Goal: Information Seeking & Learning: Learn about a topic

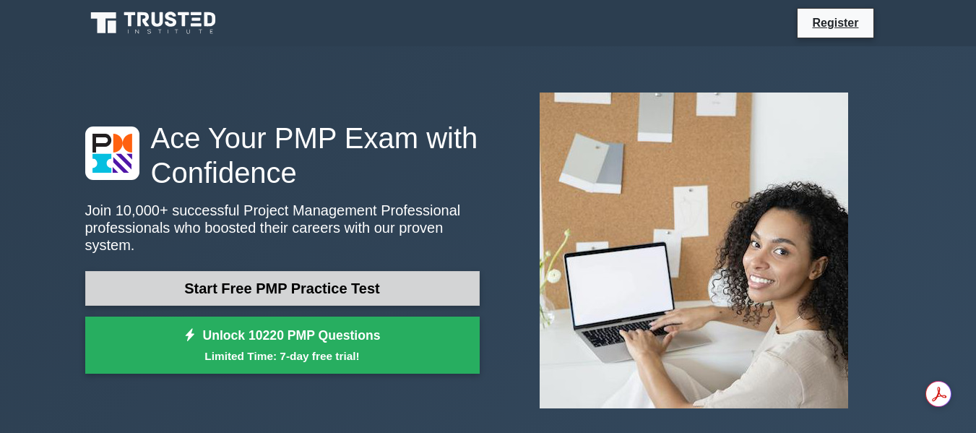
click at [344, 232] on p "Join 10,000+ successful Project Management Professional professionals who boost…" at bounding box center [282, 227] width 394 height 52
click at [319, 272] on link "Start Free PMP Practice Test" at bounding box center [282, 288] width 394 height 35
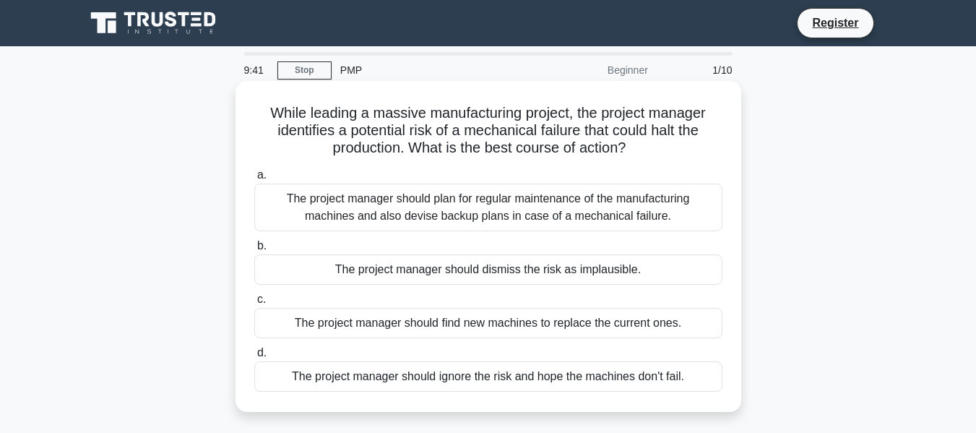
click at [448, 210] on div "The project manager should plan for regular maintenance of the manufacturing ma…" at bounding box center [488, 207] width 468 height 48
click at [254, 180] on input "a. The project manager should plan for regular maintenance of the manufacturing…" at bounding box center [254, 174] width 0 height 9
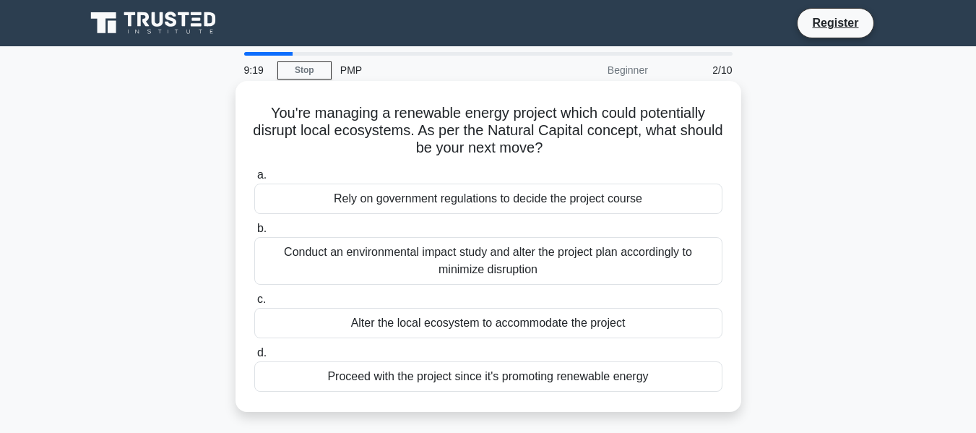
click at [429, 264] on div "Conduct an environmental impact study and alter the project plan accordingly to…" at bounding box center [488, 261] width 468 height 48
click at [254, 233] on input "b. Conduct an environmental impact study and alter the project plan accordingly…" at bounding box center [254, 228] width 0 height 9
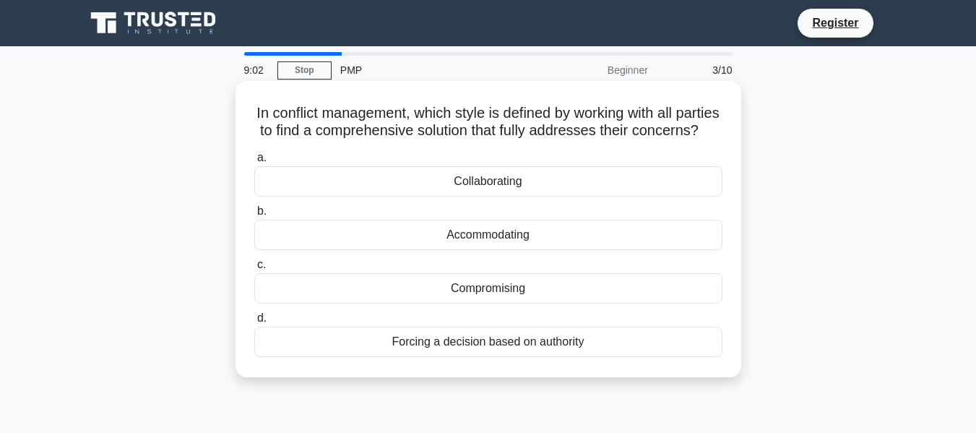
click at [462, 196] on div "Collaborating" at bounding box center [488, 181] width 468 height 30
click at [254, 162] on input "a. Collaborating" at bounding box center [254, 157] width 0 height 9
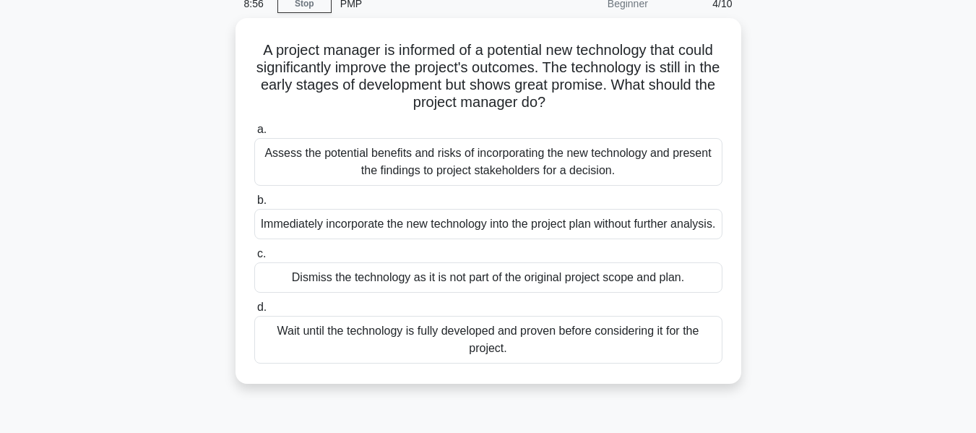
scroll to position [68, 0]
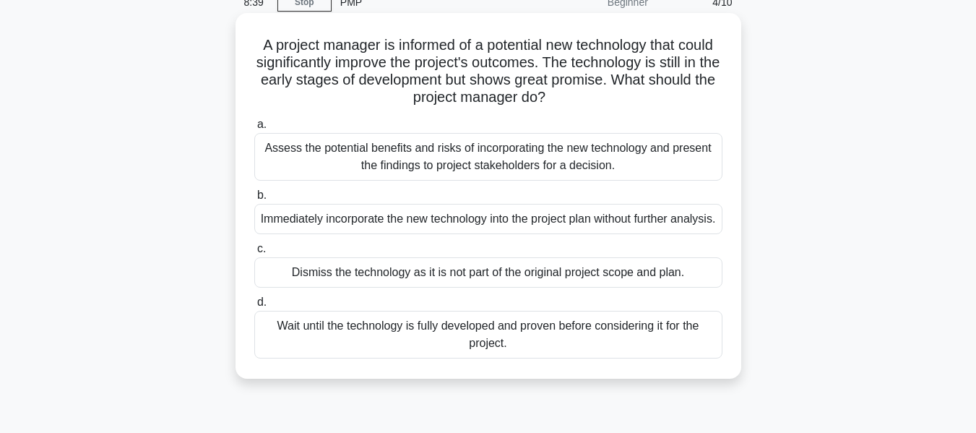
click at [504, 358] on div "Wait until the technology is fully developed and proven before considering it f…" at bounding box center [488, 335] width 468 height 48
click at [254, 307] on input "d. Wait until the technology is fully developed and proven before considering i…" at bounding box center [254, 302] width 0 height 9
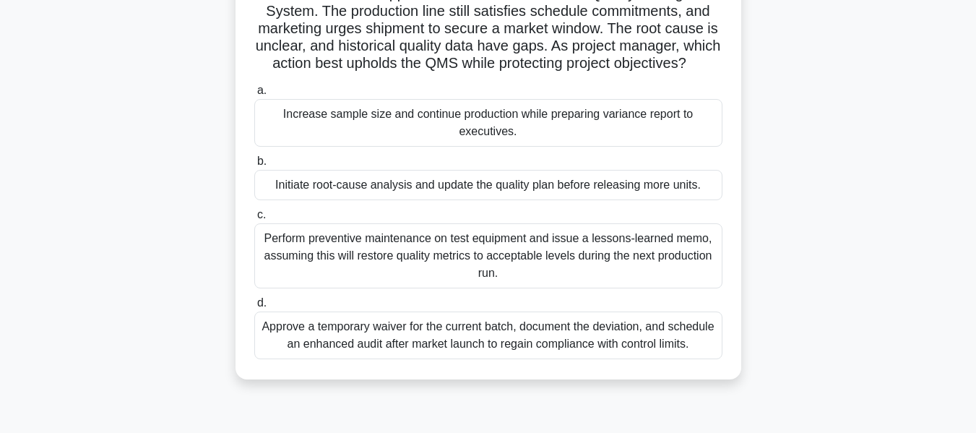
scroll to position [141, 0]
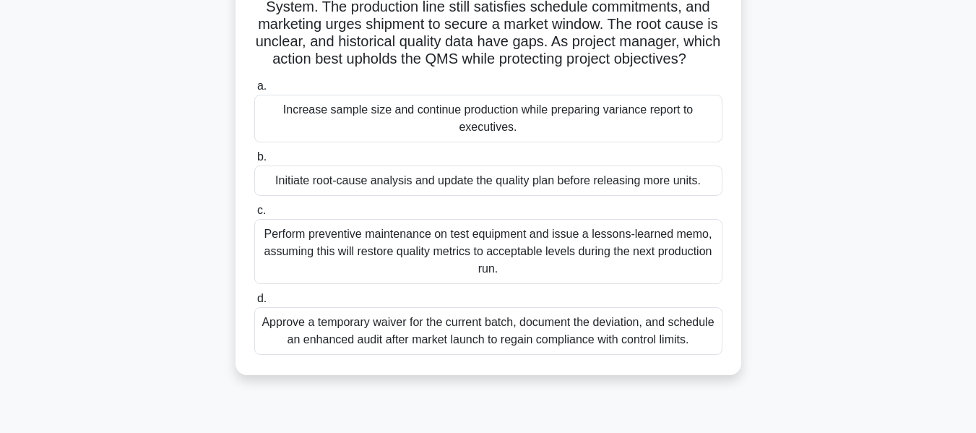
click at [407, 271] on div "Perform preventive maintenance on test equipment and issue a lessons-learned me…" at bounding box center [488, 251] width 468 height 65
click at [254, 215] on input "c. Perform preventive maintenance on test equipment and issue a lessons-learned…" at bounding box center [254, 210] width 0 height 9
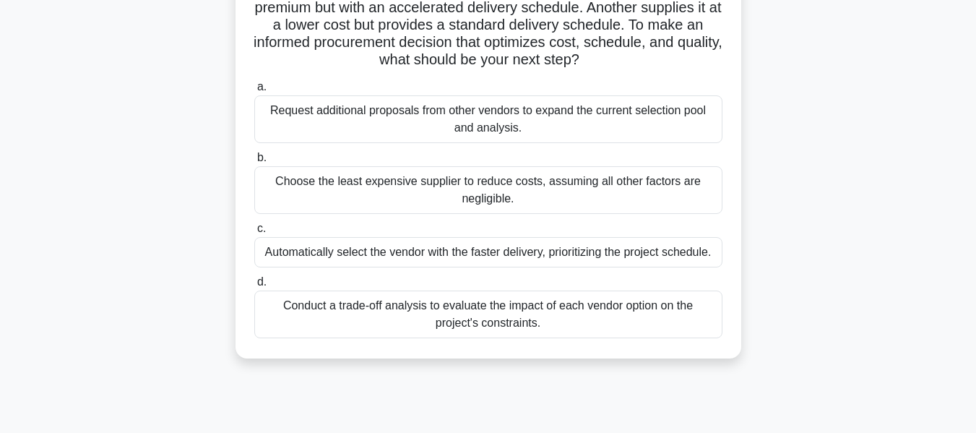
scroll to position [145, 0]
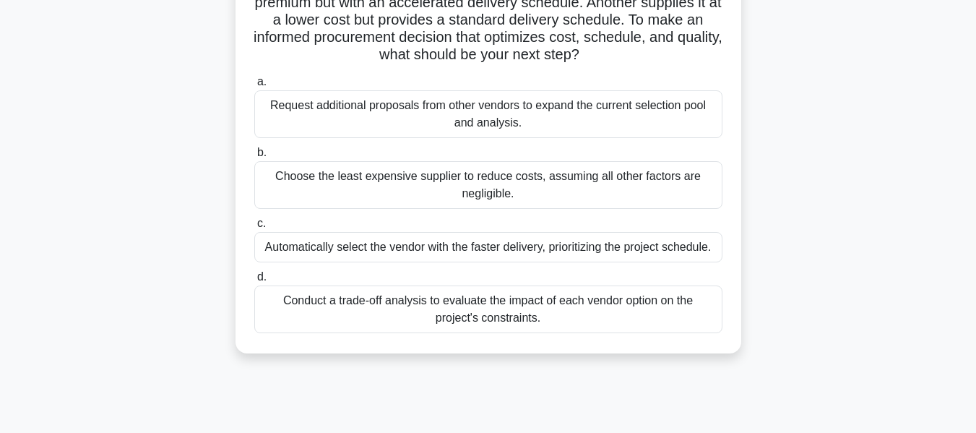
click at [459, 314] on div "Conduct a trade-off analysis to evaluate the impact of each vendor option on th…" at bounding box center [488, 309] width 468 height 48
click at [254, 282] on input "d. Conduct a trade-off analysis to evaluate the impact of each vendor option on…" at bounding box center [254, 276] width 0 height 9
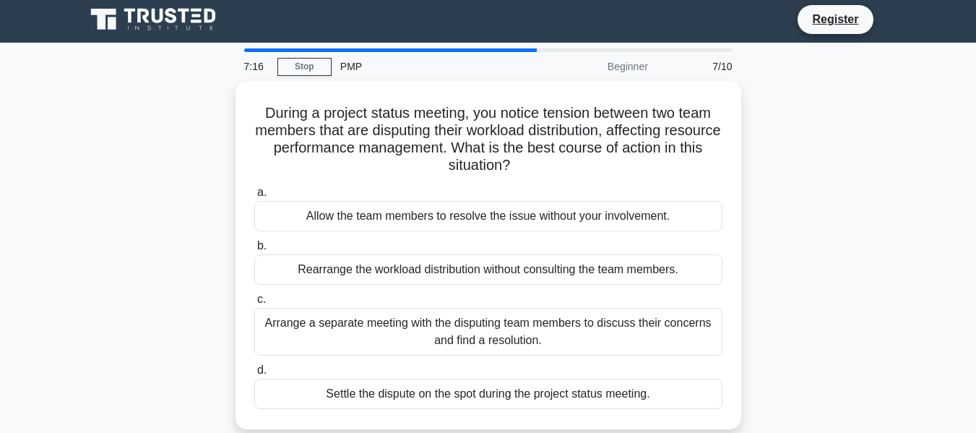
scroll to position [0, 0]
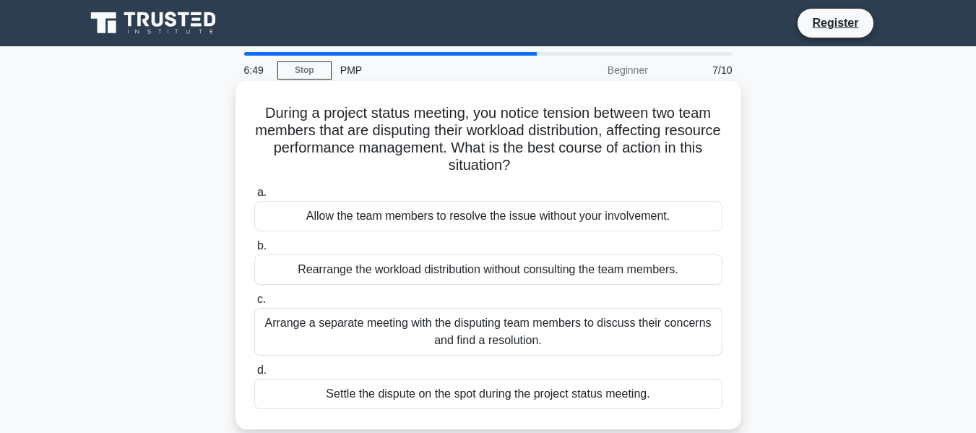
click at [490, 331] on div "Arrange a separate meeting with the disputing team members to discuss their con…" at bounding box center [488, 332] width 468 height 48
click at [254, 304] on input "c. Arrange a separate meeting with the disputing team members to discuss their …" at bounding box center [254, 299] width 0 height 9
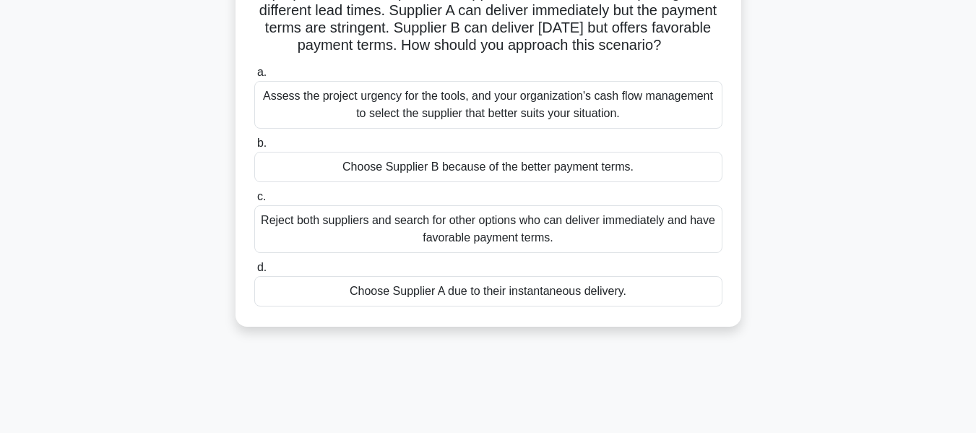
scroll to position [142, 0]
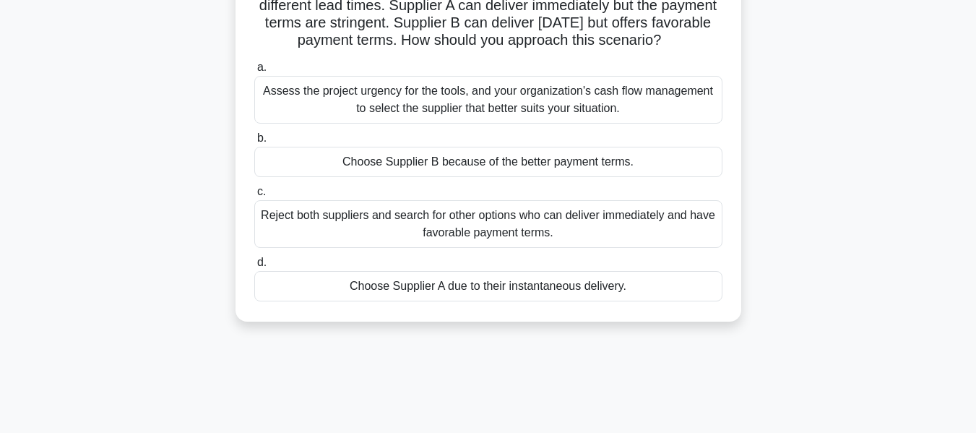
click at [541, 121] on div "Assess the project urgency for the tools, and your organization's cash flow man…" at bounding box center [488, 100] width 468 height 48
click at [254, 72] on input "a. Assess the project urgency for the tools, and your organization's cash flow …" at bounding box center [254, 67] width 0 height 9
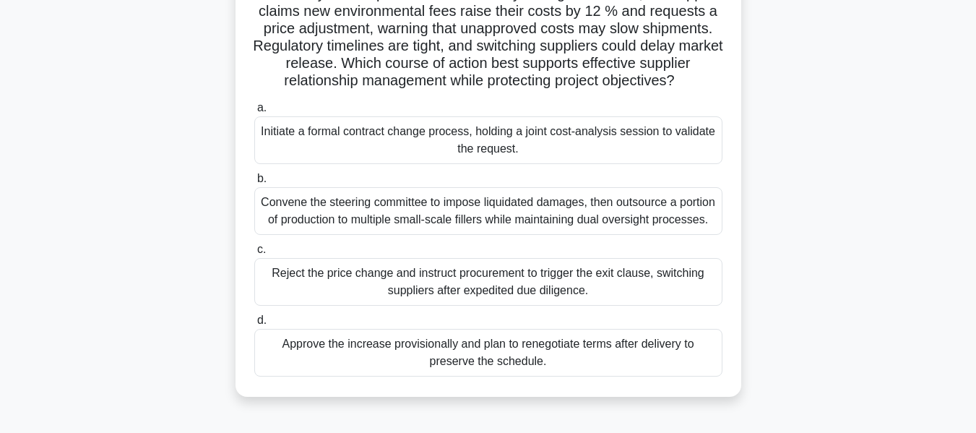
scroll to position [141, 0]
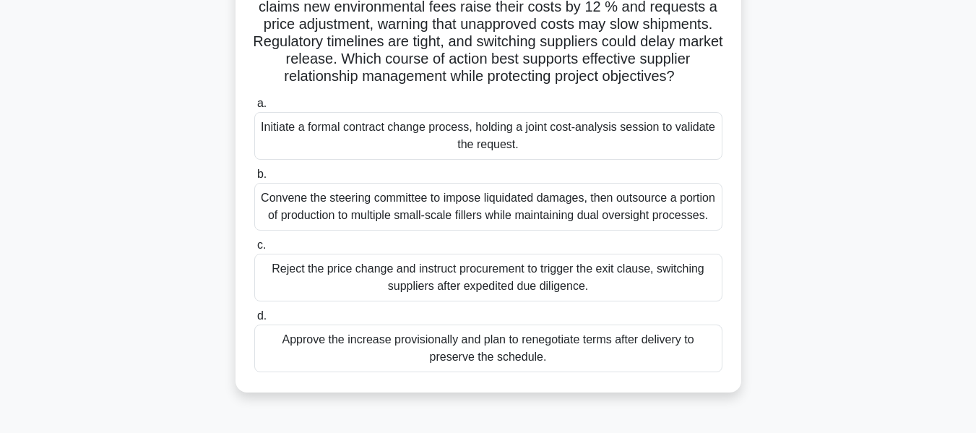
click at [575, 230] on div "Convene the steering committee to impose liquidated damages, then outsource a p…" at bounding box center [488, 207] width 468 height 48
click at [254, 179] on input "b. Convene the steering committee to impose liquidated damages, then outsource …" at bounding box center [254, 174] width 0 height 9
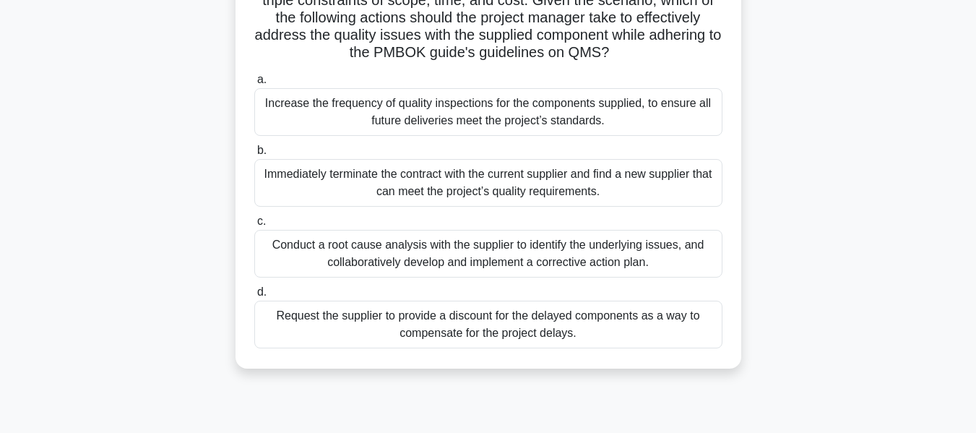
scroll to position [314, 0]
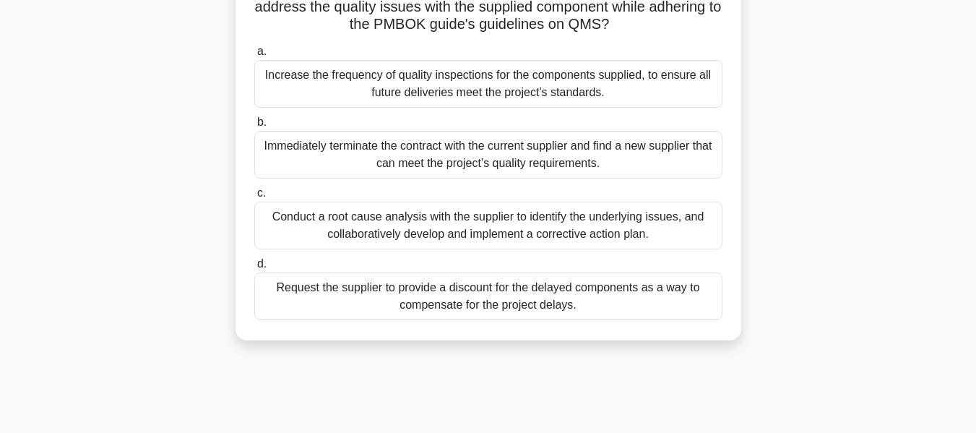
click at [375, 161] on div "Immediately terminate the contract with the current supplier and find a new sup…" at bounding box center [488, 155] width 468 height 48
click at [254, 127] on input "b. Immediately terminate the contract with the current supplier and find a new …" at bounding box center [254, 122] width 0 height 9
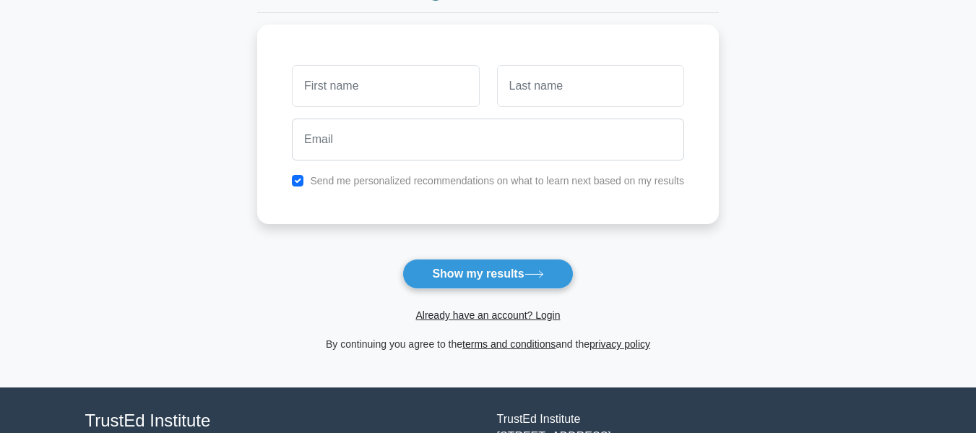
scroll to position [182, 0]
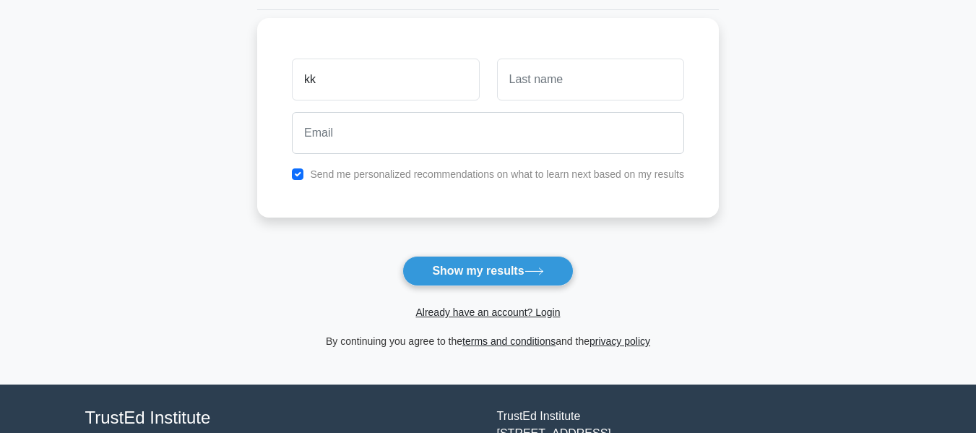
type input "kk"
click at [299, 175] on input "checkbox" at bounding box center [298, 174] width 12 height 12
checkbox input "false"
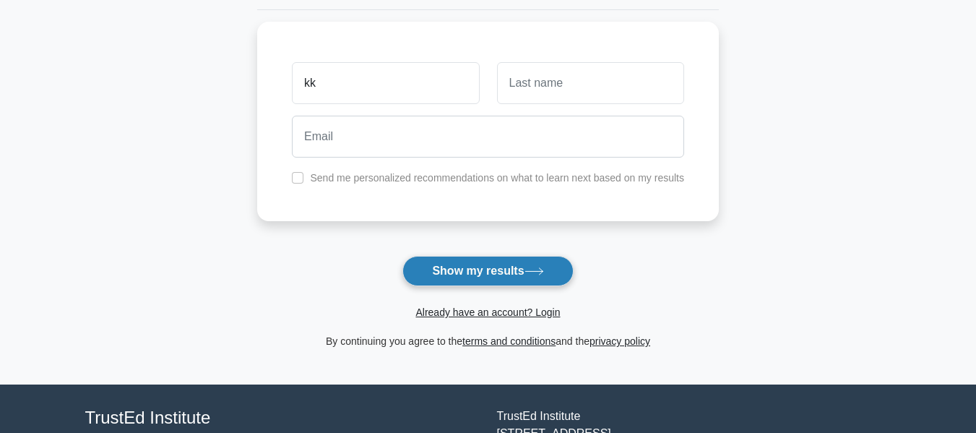
click at [457, 270] on button "Show my results" at bounding box center [487, 271] width 170 height 30
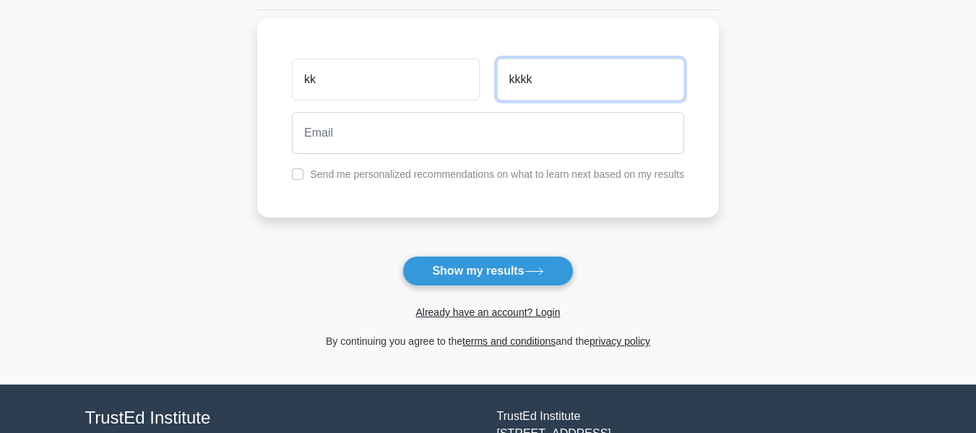
type input "kkkk"
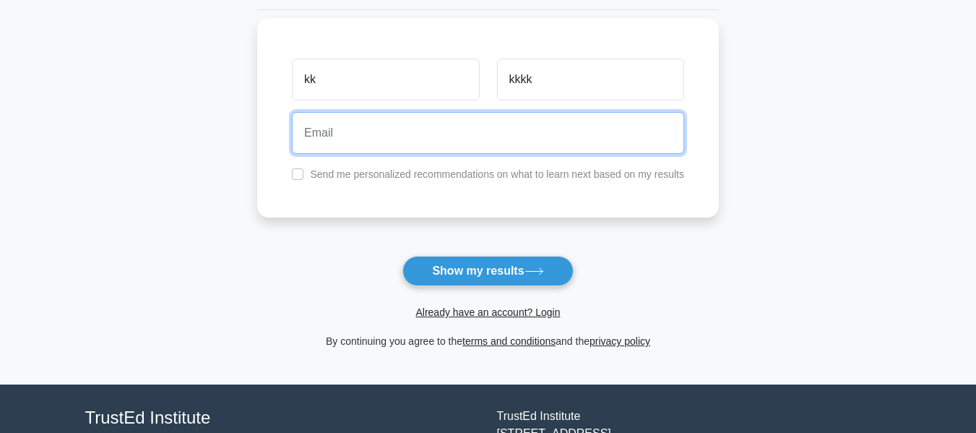
click at [472, 137] on input "email" at bounding box center [488, 133] width 392 height 42
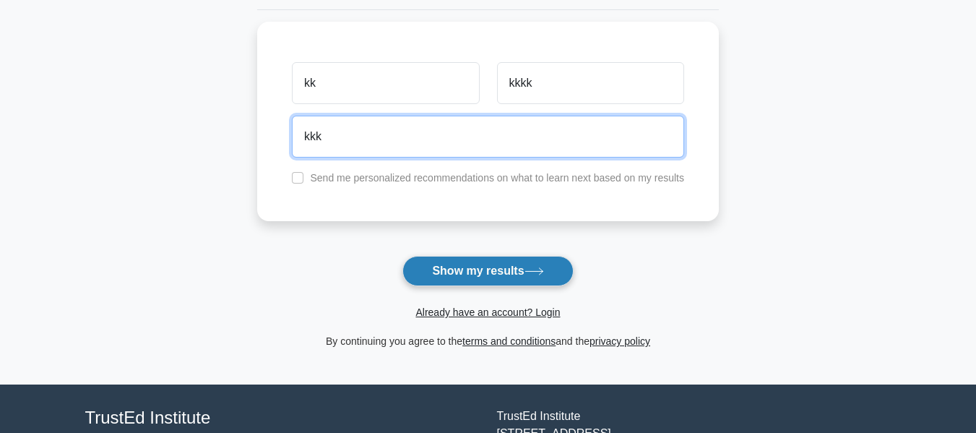
type input "kkk"
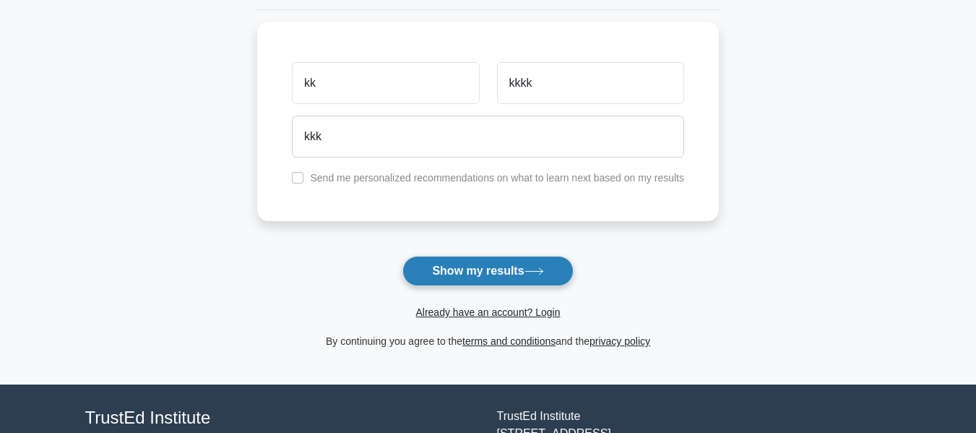
click at [466, 264] on button "Show my results" at bounding box center [487, 271] width 170 height 30
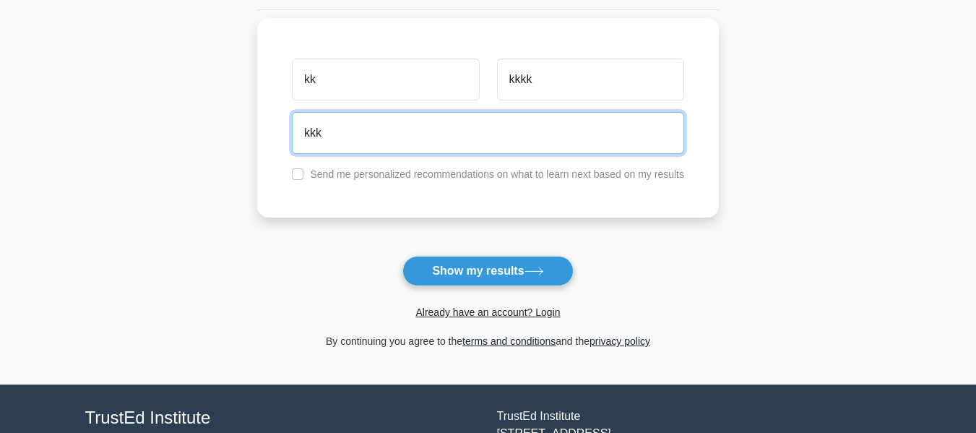
drag, startPoint x: 343, startPoint y: 142, endPoint x: 261, endPoint y: 129, distance: 82.5
click at [261, 129] on div "kk kkkk kkk Send me personalized recommendations on what to learn next based on…" at bounding box center [487, 117] width 461 height 199
click at [362, 131] on input "itiskarthick@gmail.com" at bounding box center [488, 133] width 392 height 42
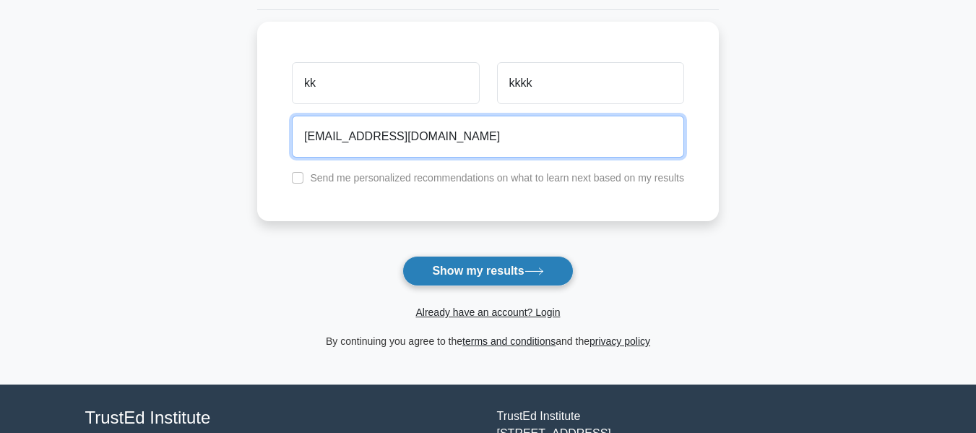
type input "itiskarthick@gmail.com"
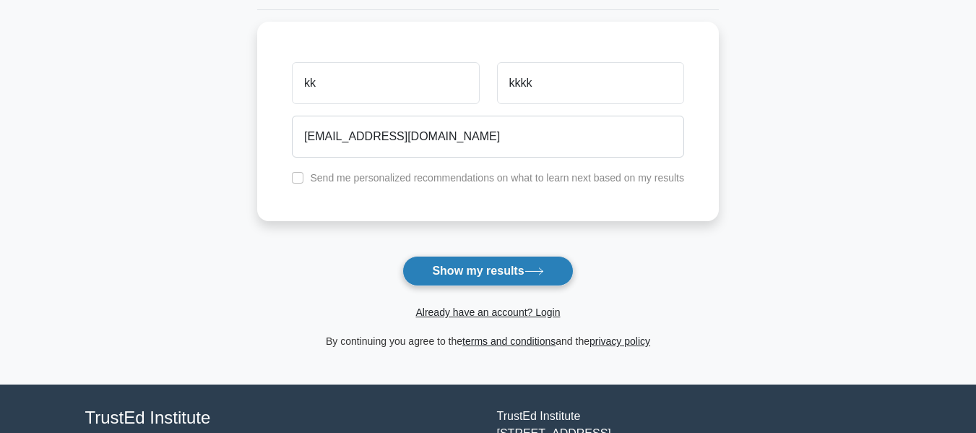
click at [503, 272] on button "Show my results" at bounding box center [487, 271] width 170 height 30
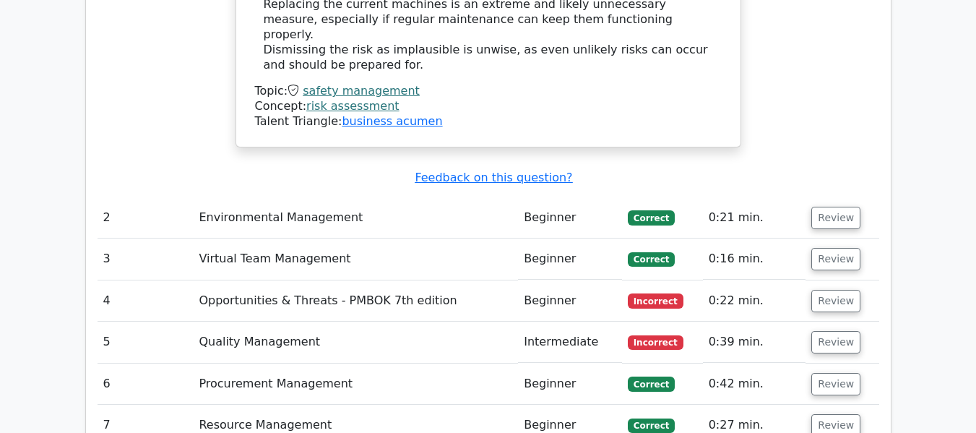
scroll to position [1953, 0]
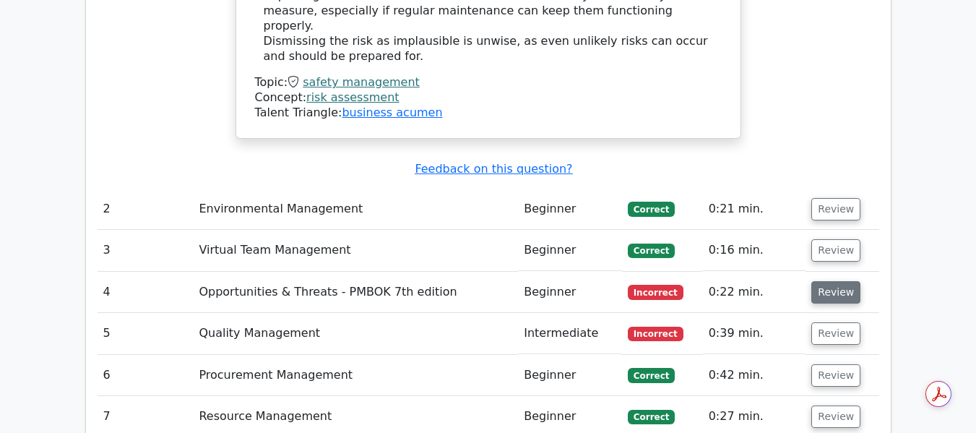
click at [835, 281] on button "Review" at bounding box center [835, 292] width 49 height 22
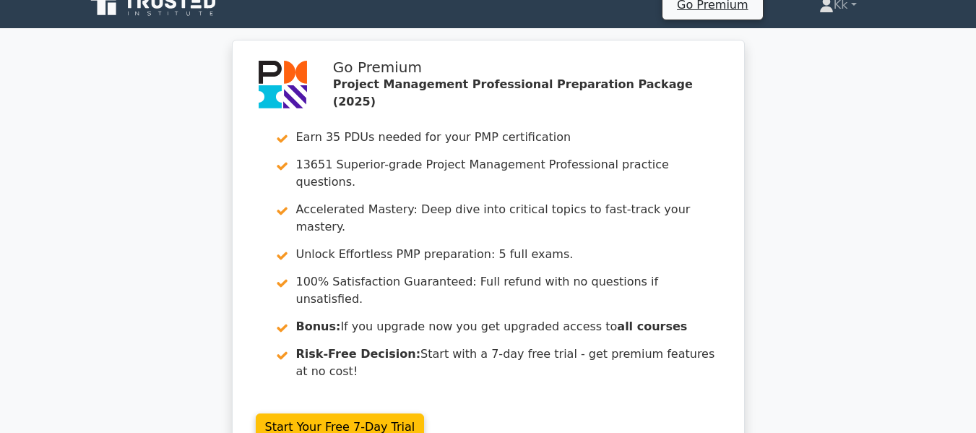
scroll to position [0, 0]
